Goal: Navigation & Orientation: Find specific page/section

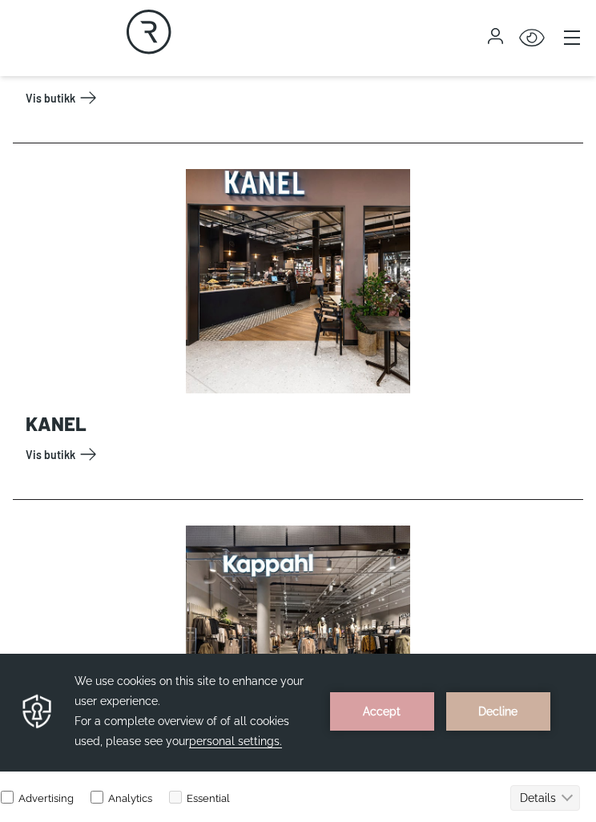
scroll to position [5513, 0]
click at [95, 446] on link "Vis butikk" at bounding box center [301, 454] width 551 height 26
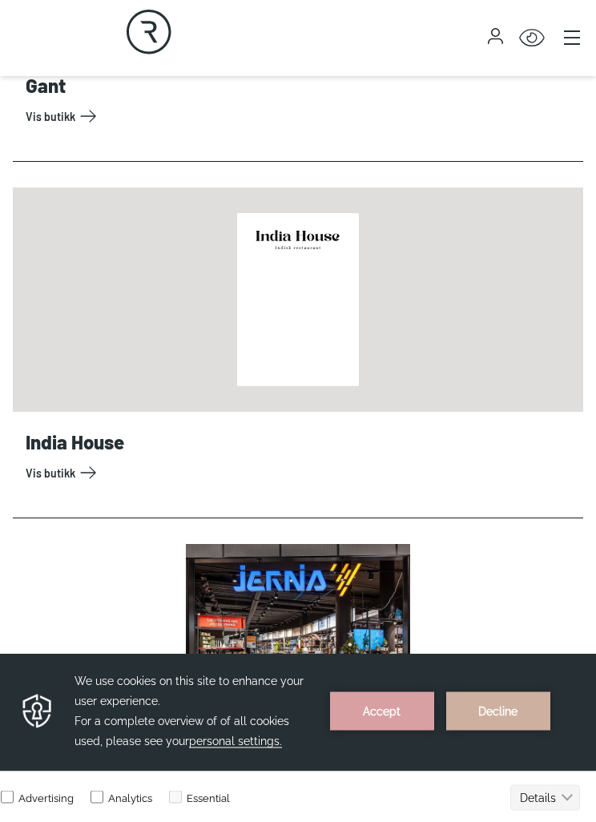
scroll to position [4067, 0]
click at [429, 460] on link "Vis butikk" at bounding box center [301, 473] width 551 height 26
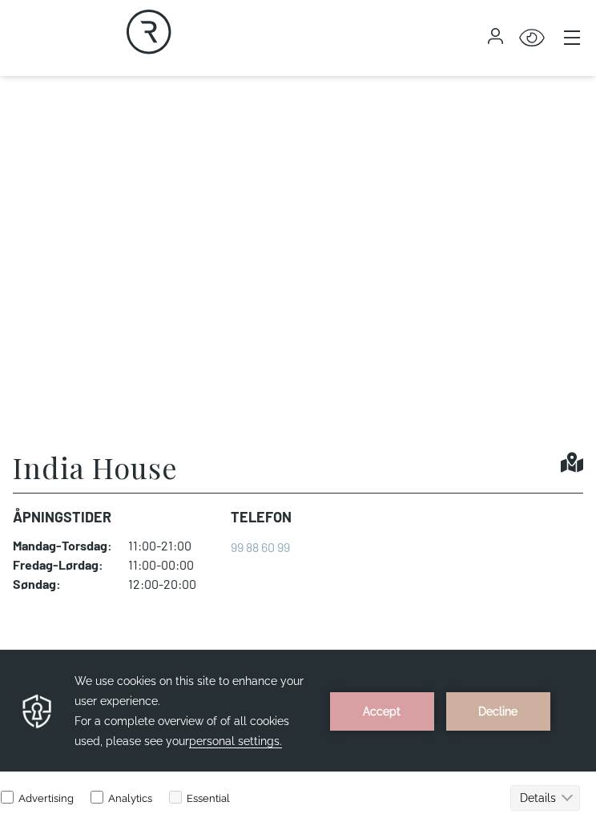
scroll to position [564, 0]
click at [162, 477] on h1 "India House" at bounding box center [95, 468] width 165 height 32
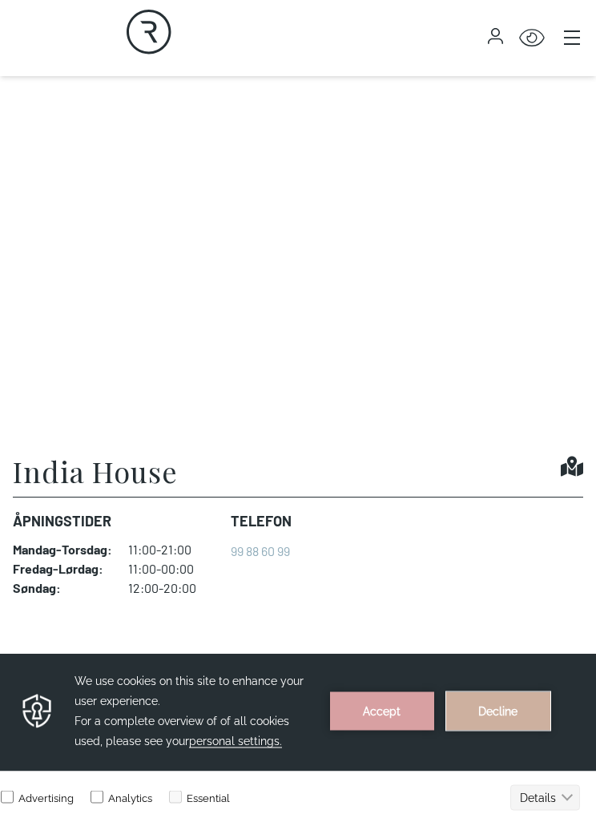
click at [498, 729] on button "Decline" at bounding box center [498, 710] width 104 height 38
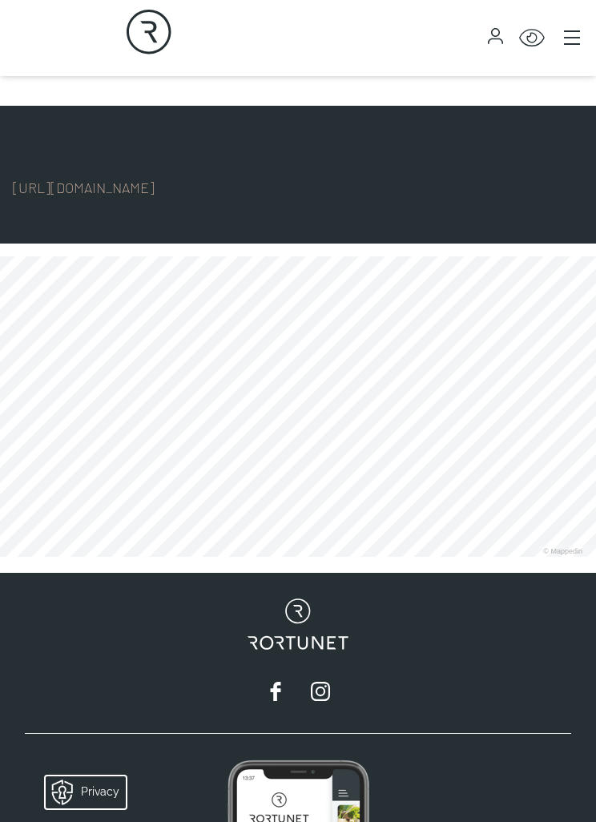
scroll to position [1107, 0]
